Goal: Check status: Check status

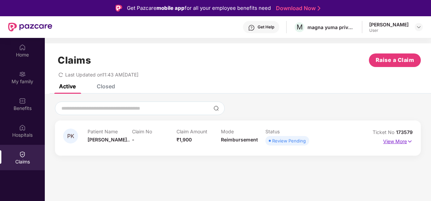
click at [397, 140] on p "View More" at bounding box center [398, 140] width 30 height 9
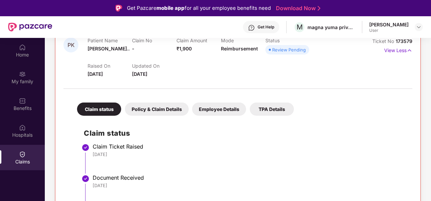
scroll to position [38, 0]
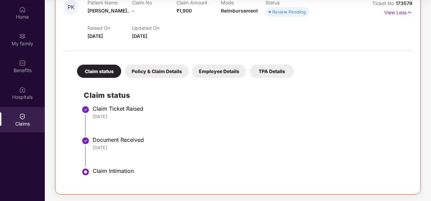
click at [164, 68] on div "Policy & Claim Details" at bounding box center [157, 71] width 64 height 13
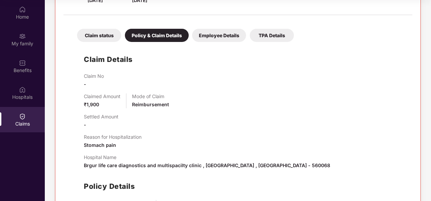
scroll to position [127, 0]
click at [214, 37] on div "Employee Details" at bounding box center [219, 35] width 54 height 13
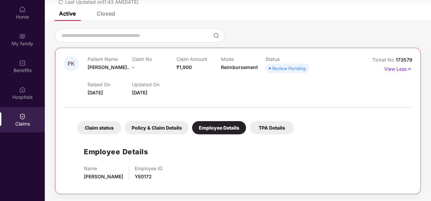
scroll to position [35, 0]
click at [267, 131] on div "TPA Details" at bounding box center [272, 128] width 44 height 13
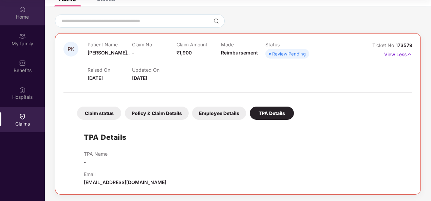
click at [27, 16] on div "Home" at bounding box center [22, 17] width 45 height 7
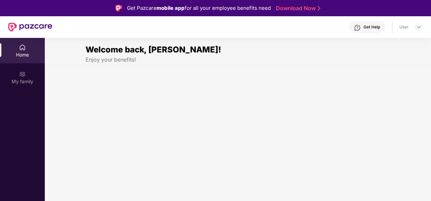
scroll to position [38, 0]
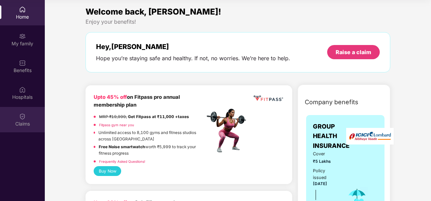
click at [1, 124] on div "Claims" at bounding box center [22, 124] width 45 height 7
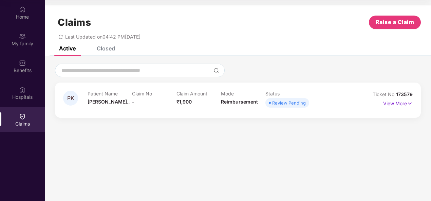
click at [294, 105] on div "Review Pending" at bounding box center [289, 103] width 34 height 7
click at [398, 102] on p "View More" at bounding box center [398, 102] width 30 height 9
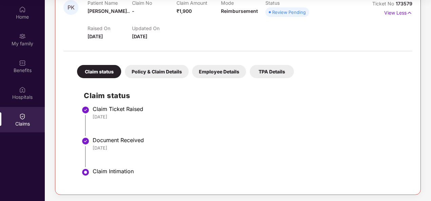
scroll to position [92, 0]
